Goal: Find specific page/section: Find specific page/section

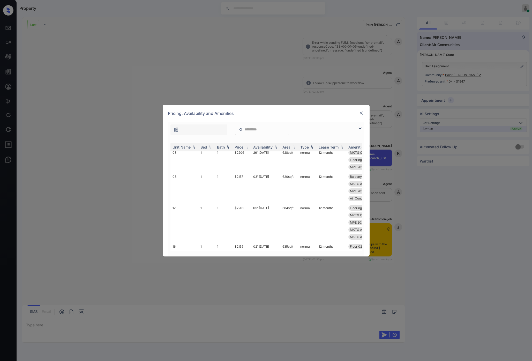
scroll to position [882, 0]
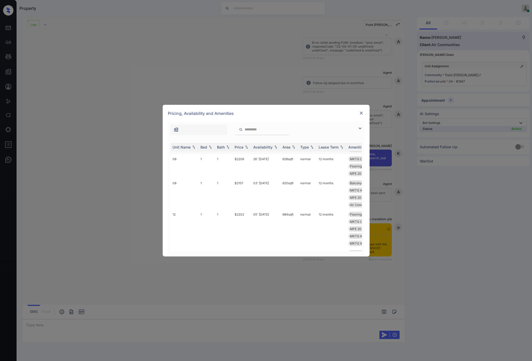
click at [196, 154] on td "04" at bounding box center [185, 142] width 28 height 24
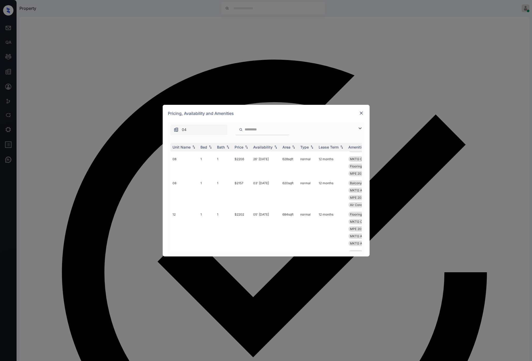
scroll to position [1424, 0]
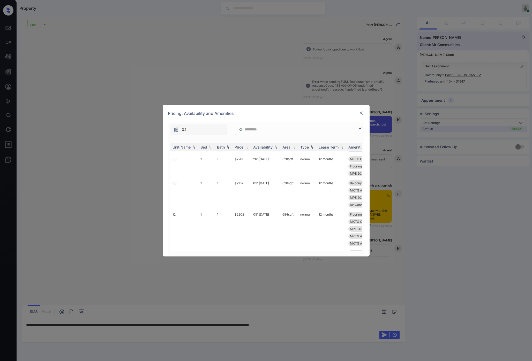
click at [360, 114] on img at bounding box center [361, 113] width 5 height 5
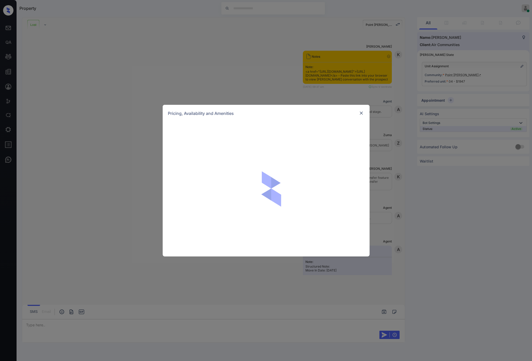
scroll to position [1424, 0]
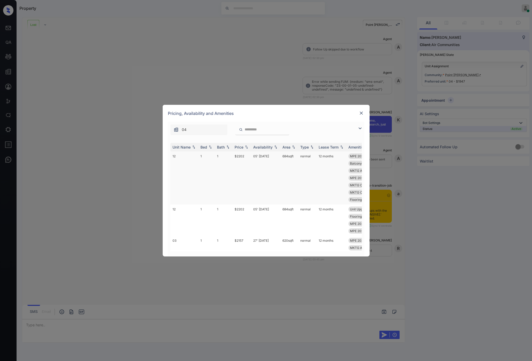
click at [200, 180] on td "1" at bounding box center [207, 177] width 17 height 53
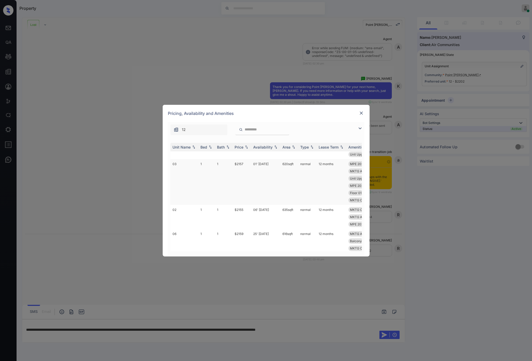
scroll to position [307, 0]
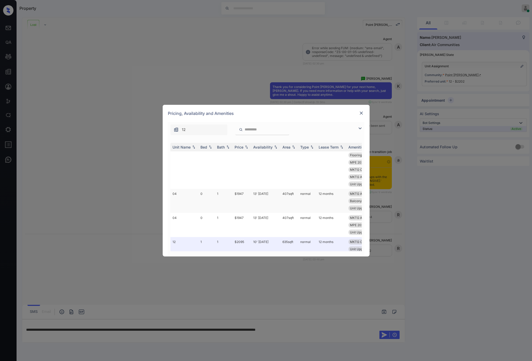
click at [212, 209] on td "0" at bounding box center [207, 201] width 17 height 24
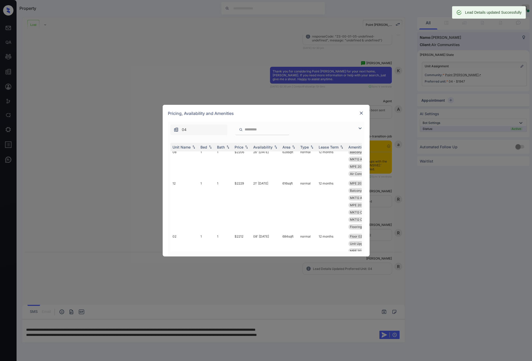
scroll to position [1492, 0]
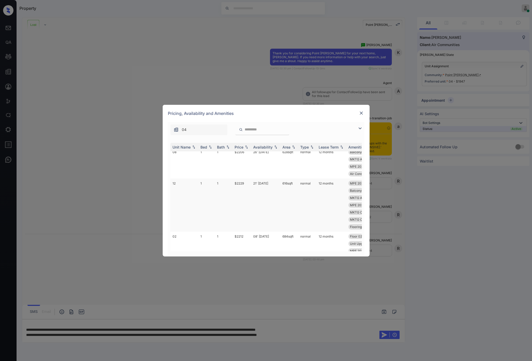
click at [219, 206] on td "1" at bounding box center [224, 205] width 18 height 53
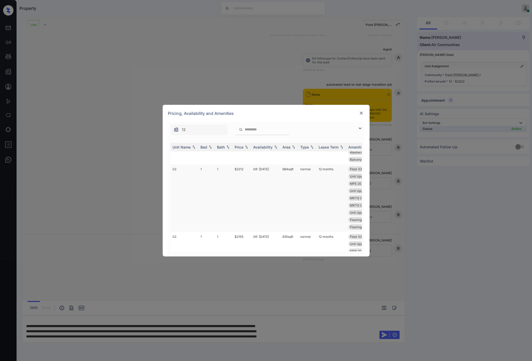
scroll to position [1133, 0]
click at [204, 195] on td "1" at bounding box center [207, 183] width 17 height 24
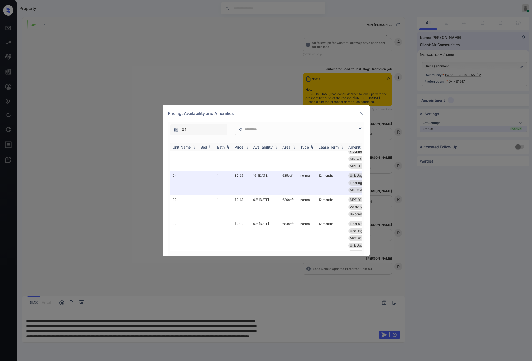
scroll to position [1559, 0]
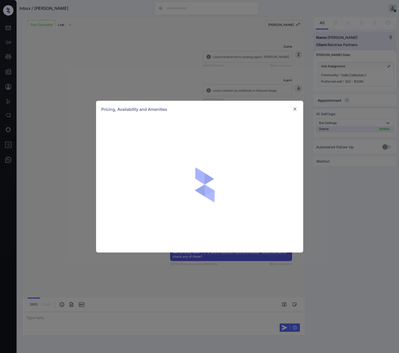
scroll to position [2731, 0]
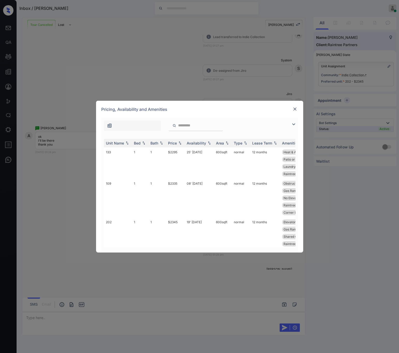
click at [297, 109] on div at bounding box center [295, 109] width 6 height 6
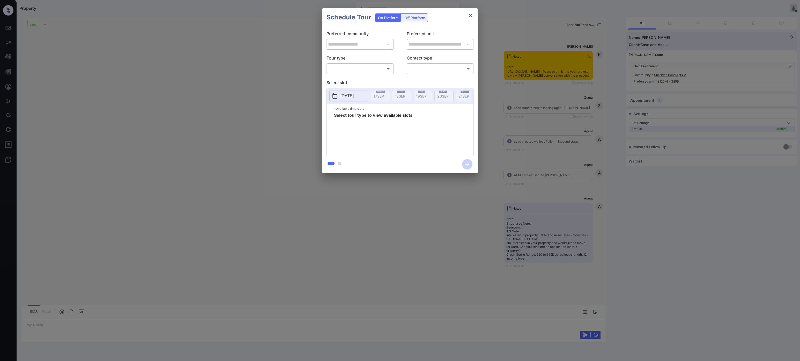
scroll to position [1463, 0]
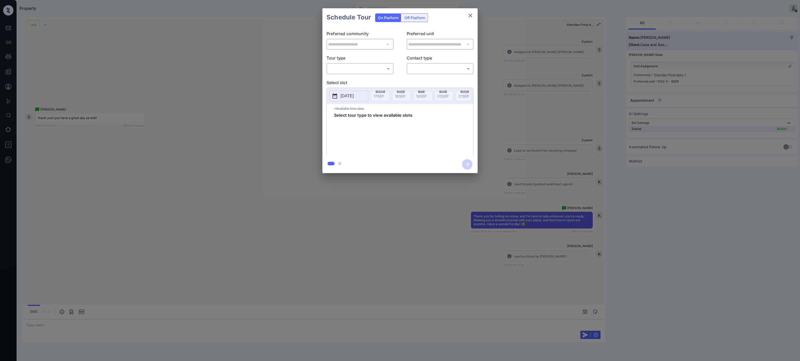
click at [356, 67] on body "Property Riley Jameson Online Set yourself offline Set yourself on break Profil…" at bounding box center [400, 180] width 800 height 361
click at [358, 74] on ul "In Person Self-Guided" at bounding box center [360, 84] width 67 height 21
click at [359, 77] on li "In Person" at bounding box center [360, 80] width 64 height 9
type input "********"
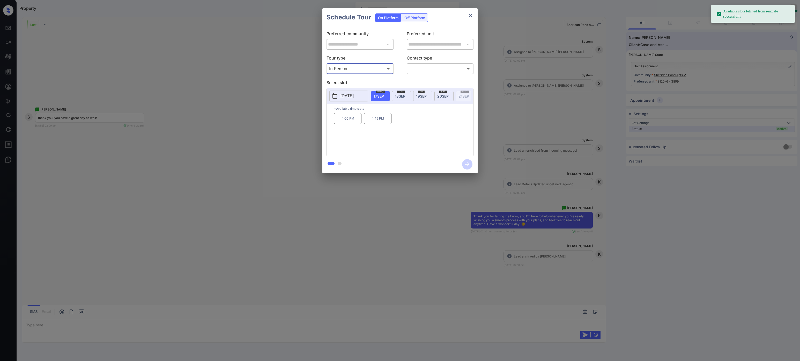
click at [350, 93] on p "2025-09-17" at bounding box center [347, 96] width 13 height 6
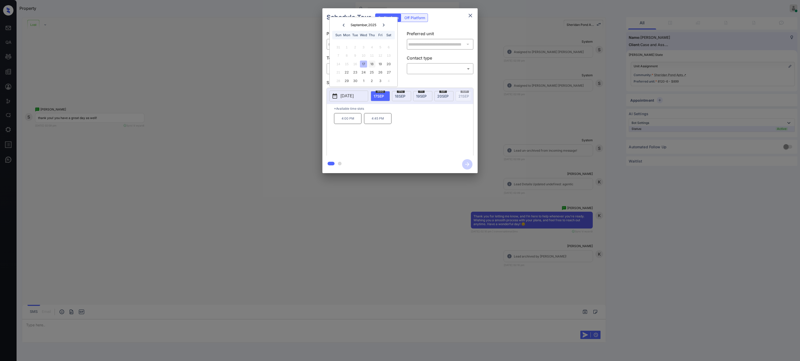
click at [372, 67] on div "18" at bounding box center [372, 64] width 7 height 7
click at [382, 66] on div "19" at bounding box center [380, 64] width 7 height 7
click at [389, 63] on div "20" at bounding box center [388, 64] width 7 height 7
click at [473, 13] on icon "close" at bounding box center [470, 15] width 6 height 6
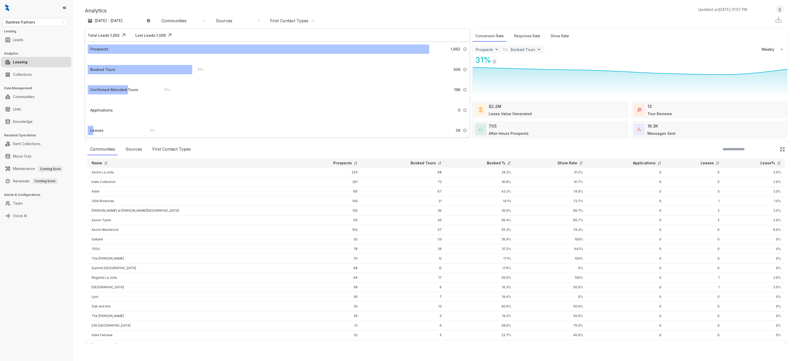
select select "******"
click at [52, 21] on span "Raintree Partners" at bounding box center [35, 22] width 59 height 8
type input "*"
click at [35, 31] on div "Air Communities" at bounding box center [35, 33] width 57 height 6
click at [16, 259] on div "Air Communities Air Communities Leasing Leads Analytics Leasing Collections Dat…" at bounding box center [36, 180] width 72 height 361
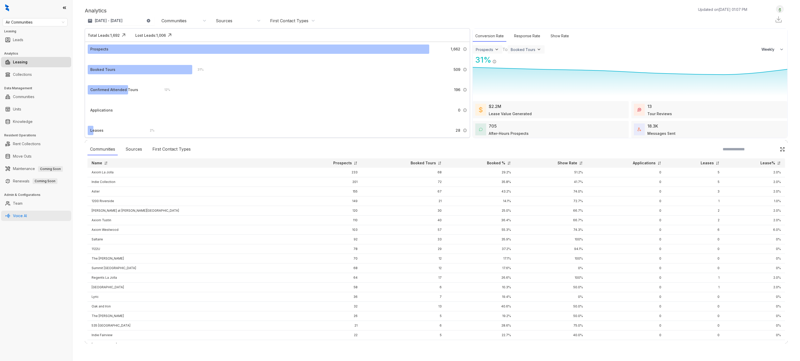
click at [27, 218] on link "Voice AI" at bounding box center [20, 216] width 14 height 10
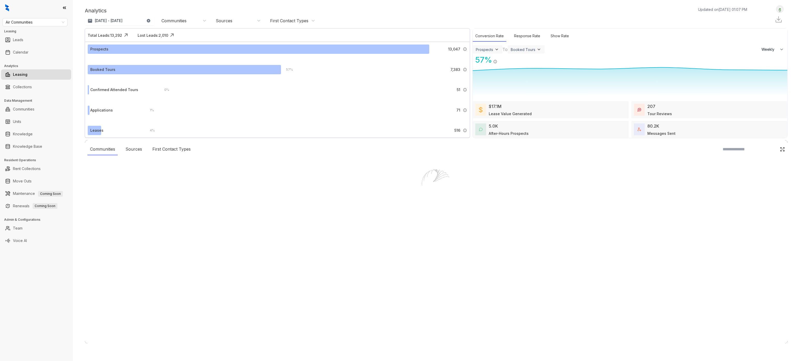
select select "******"
click at [19, 243] on div at bounding box center [400, 180] width 800 height 361
click at [23, 242] on link "Voice AI" at bounding box center [20, 241] width 14 height 10
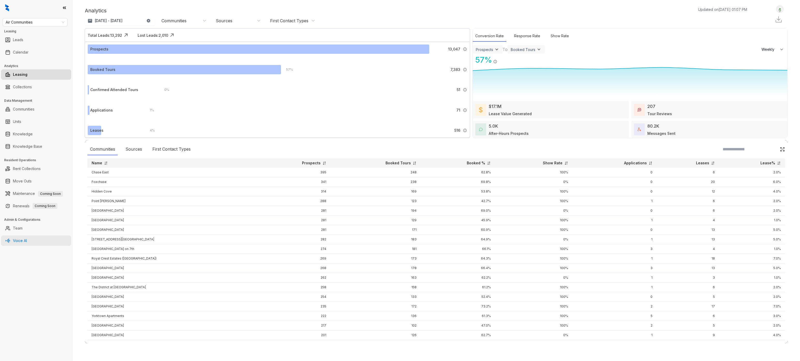
click at [21, 244] on link "Voice AI" at bounding box center [20, 241] width 14 height 10
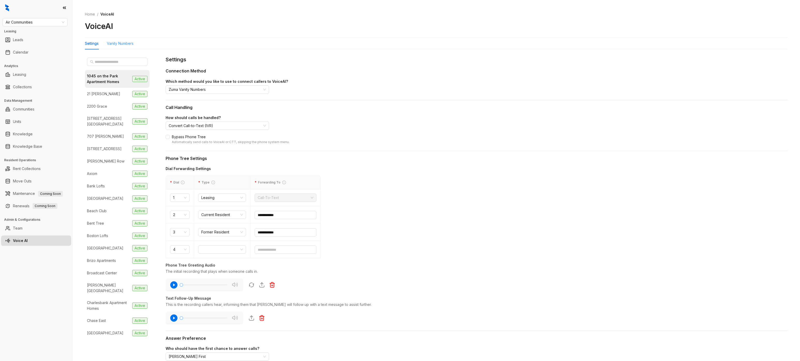
click at [122, 39] on div "Vanity Numbers" at bounding box center [120, 44] width 27 height 12
